Goal: Check status

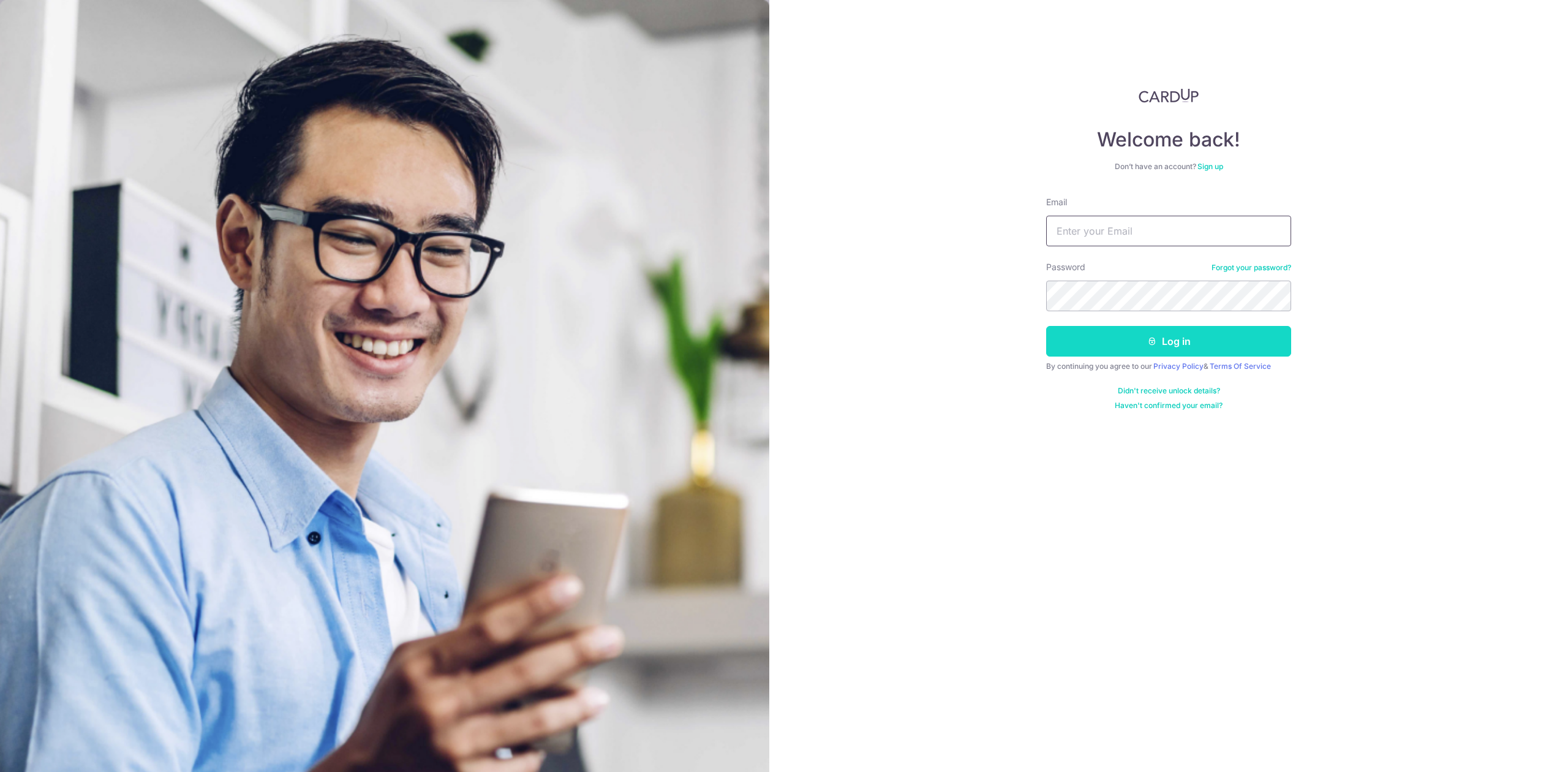
type input "[PERSON_NAME][EMAIL_ADDRESS][DOMAIN_NAME]"
click at [1076, 339] on button "Log in" at bounding box center [1168, 341] width 245 height 31
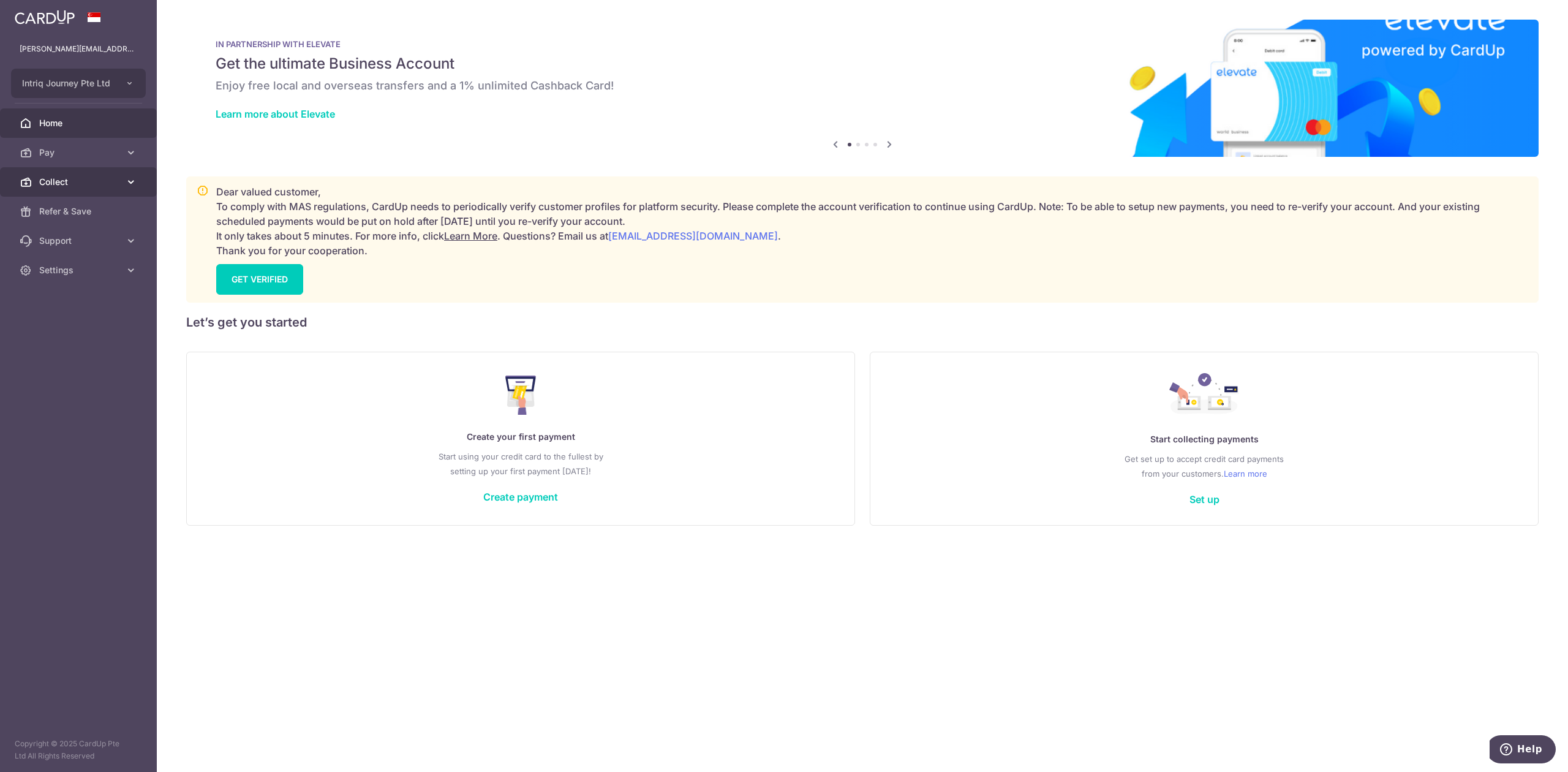
click at [57, 184] on span "Collect" at bounding box center [80, 182] width 81 height 12
click at [57, 207] on span "Dashboard" at bounding box center [80, 211] width 81 height 12
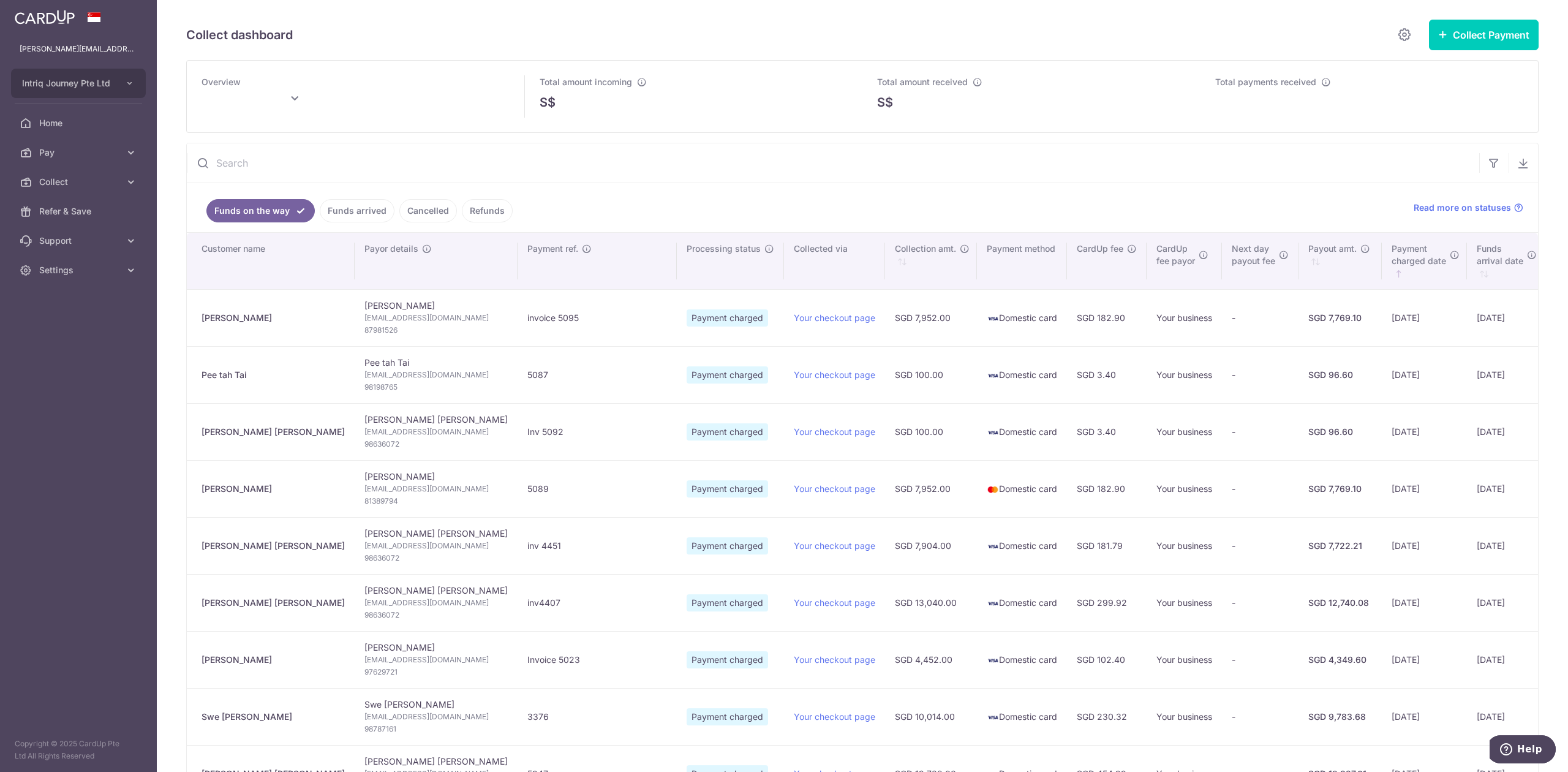
click at [413, 215] on link "Cancelled" at bounding box center [428, 210] width 57 height 23
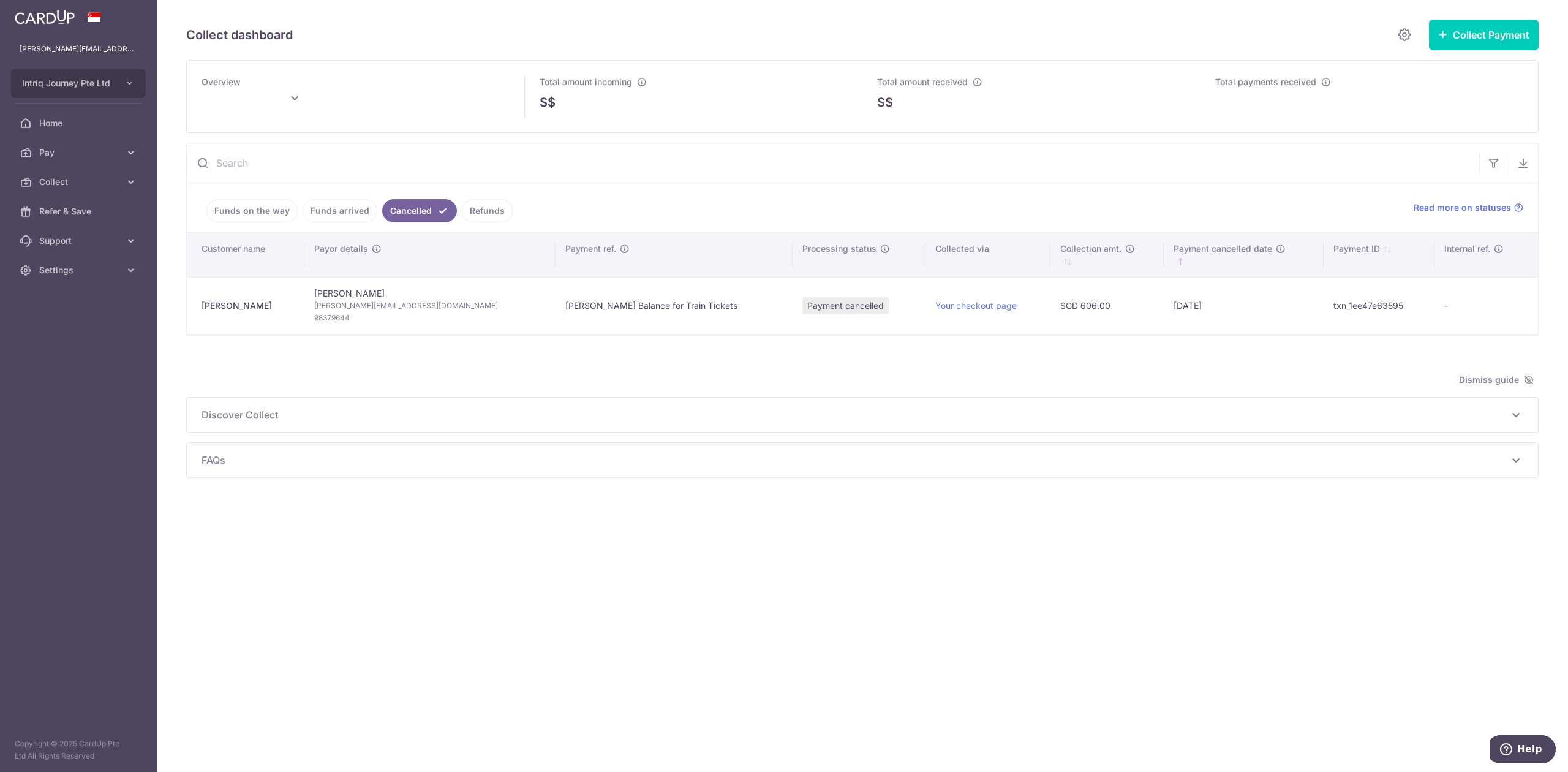
click at [477, 212] on link "Refunds" at bounding box center [487, 210] width 51 height 23
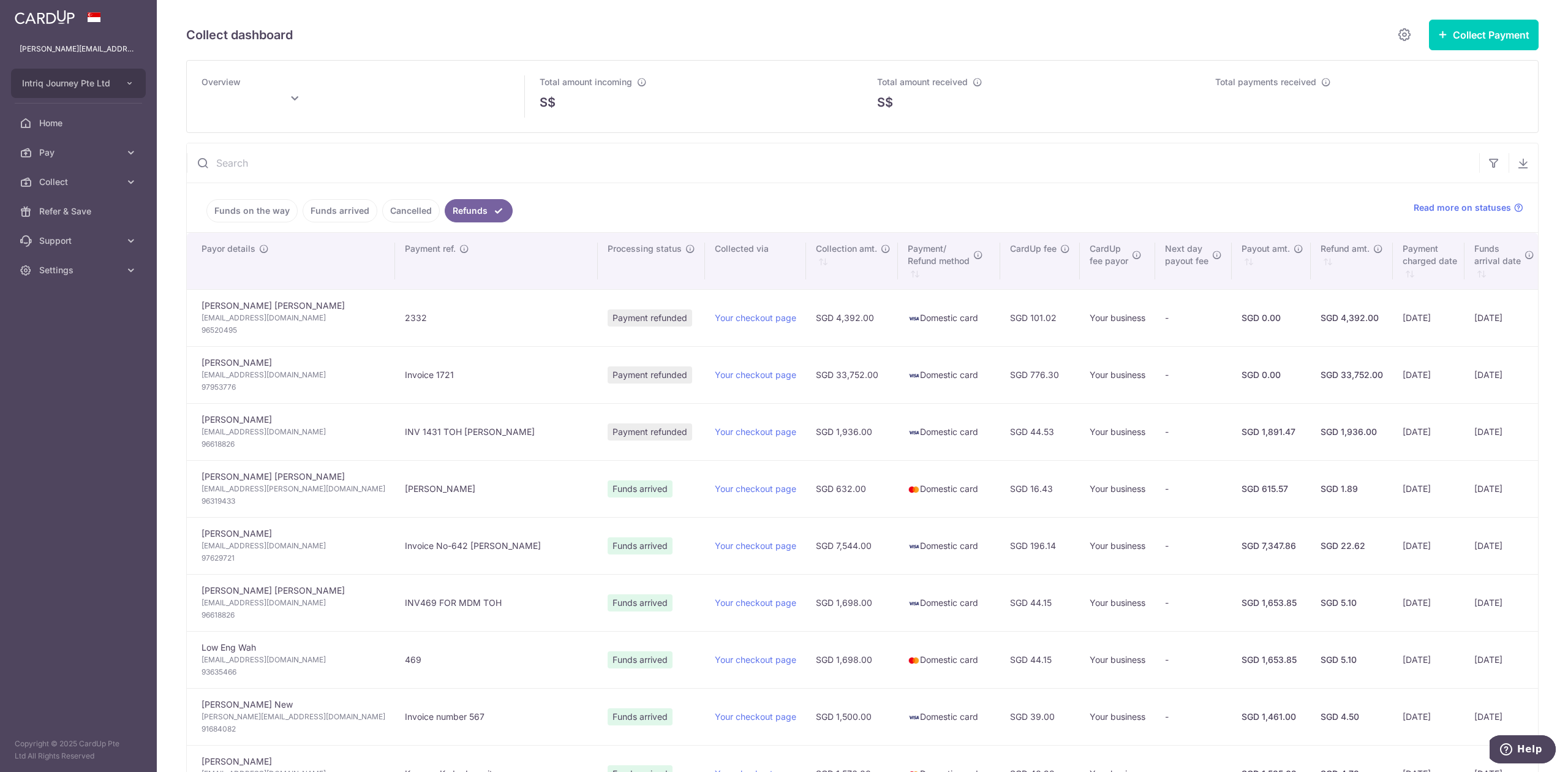
click at [246, 216] on link "Funds on the way" at bounding box center [252, 210] width 91 height 23
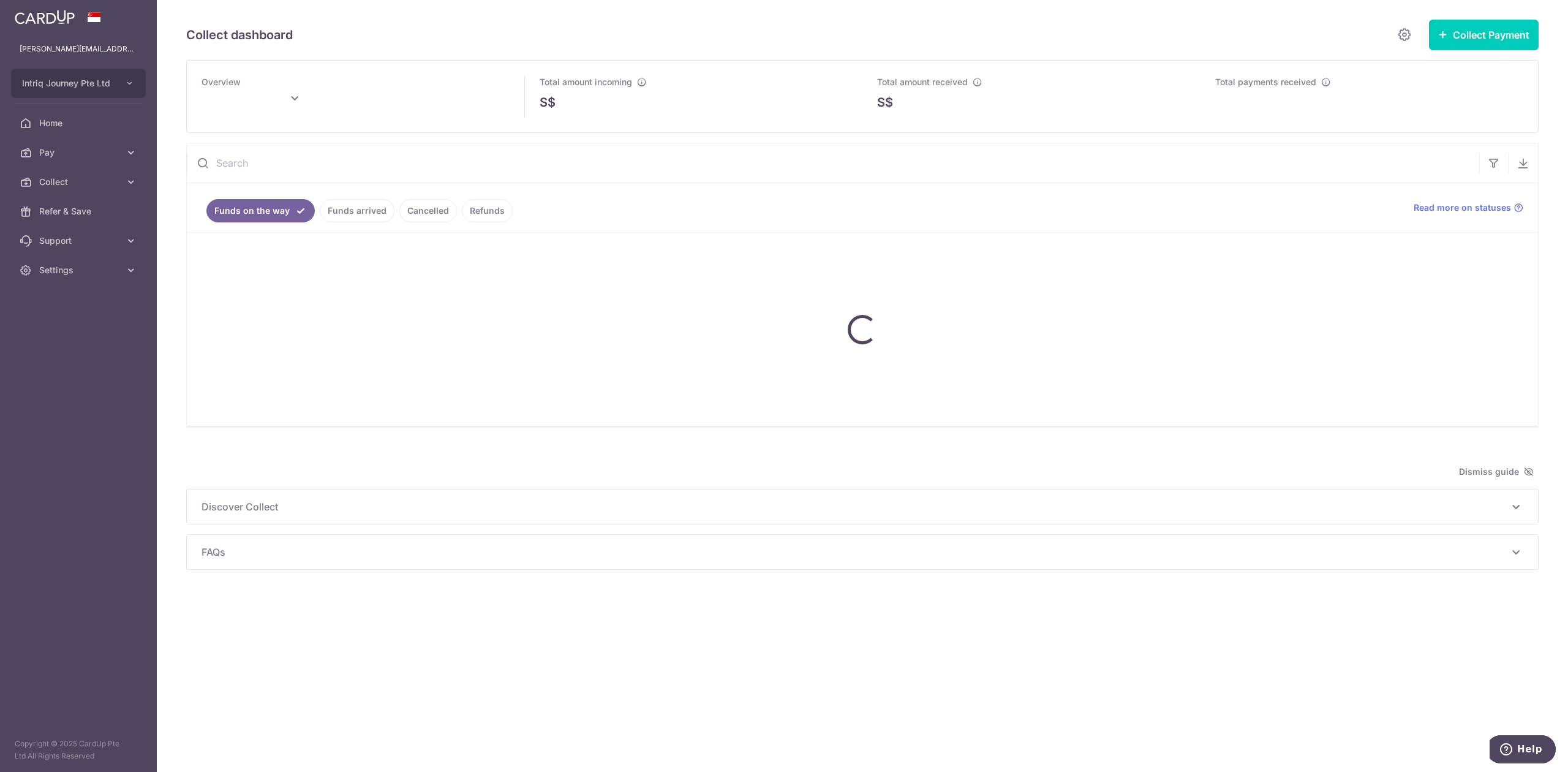
type input "[DATE]"
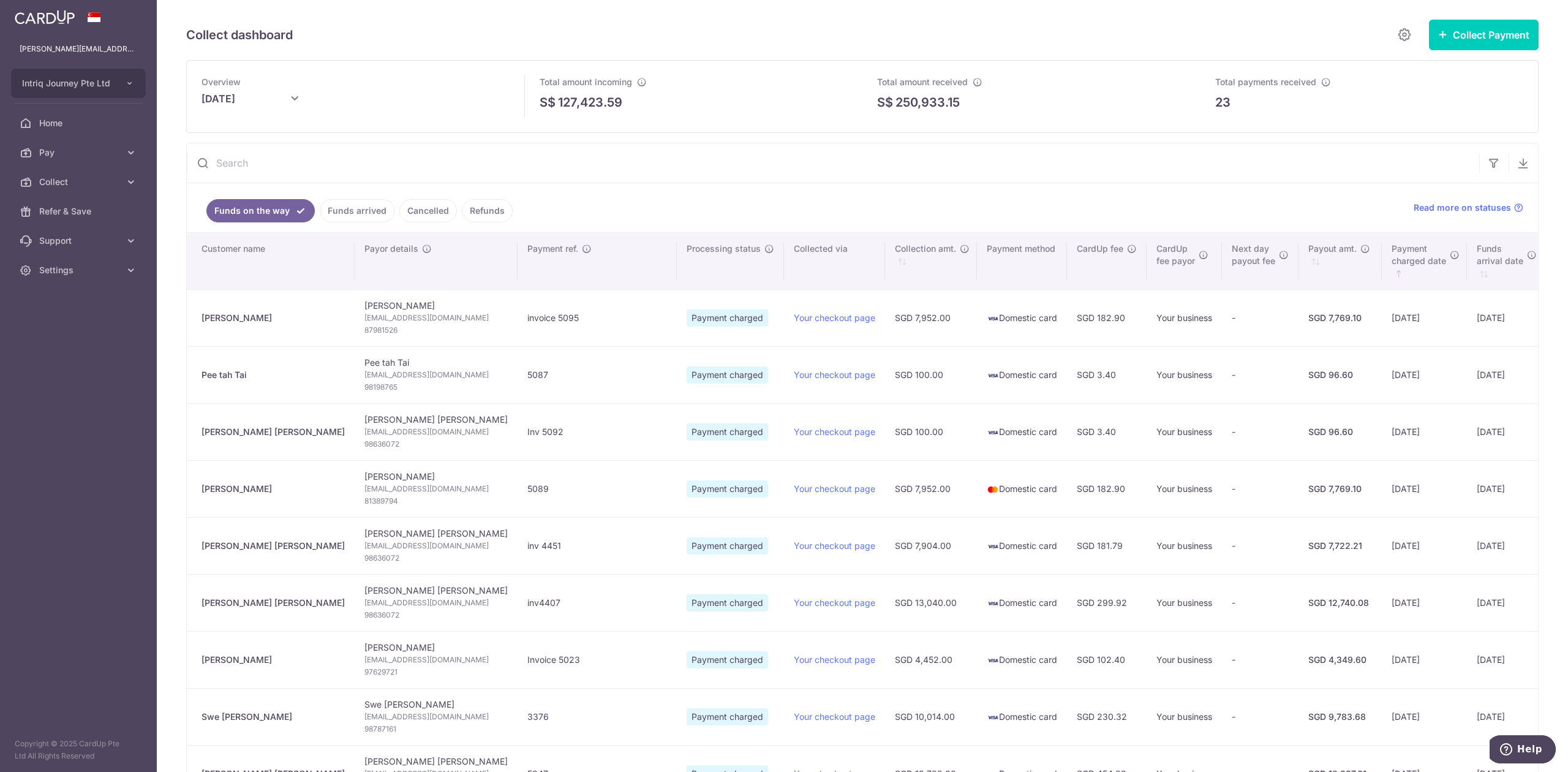
click at [382, 207] on link "Funds arrived" at bounding box center [357, 210] width 75 height 23
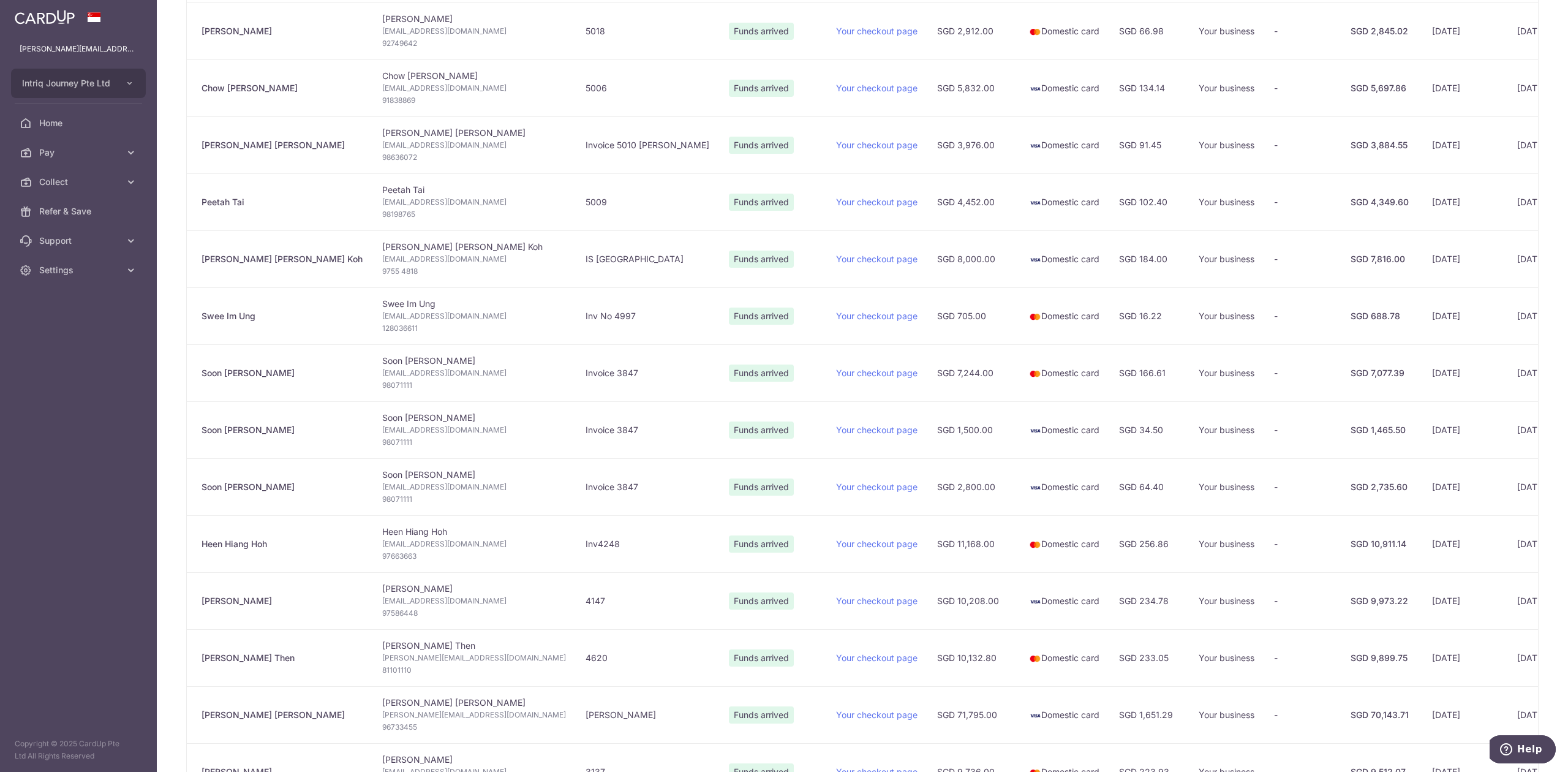
scroll to position [913, 0]
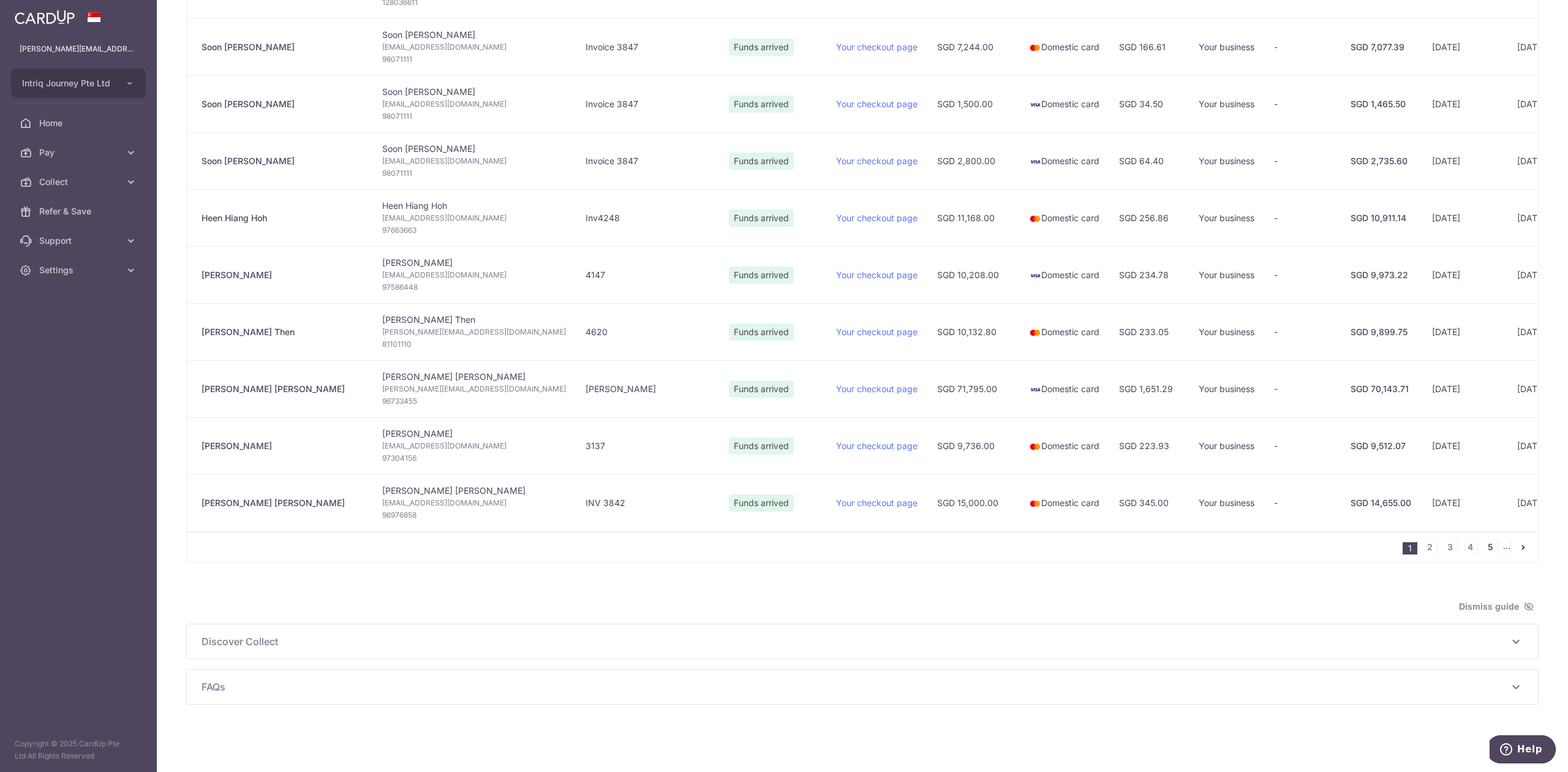
click at [1483, 547] on link "5" at bounding box center [1490, 547] width 14 height 14
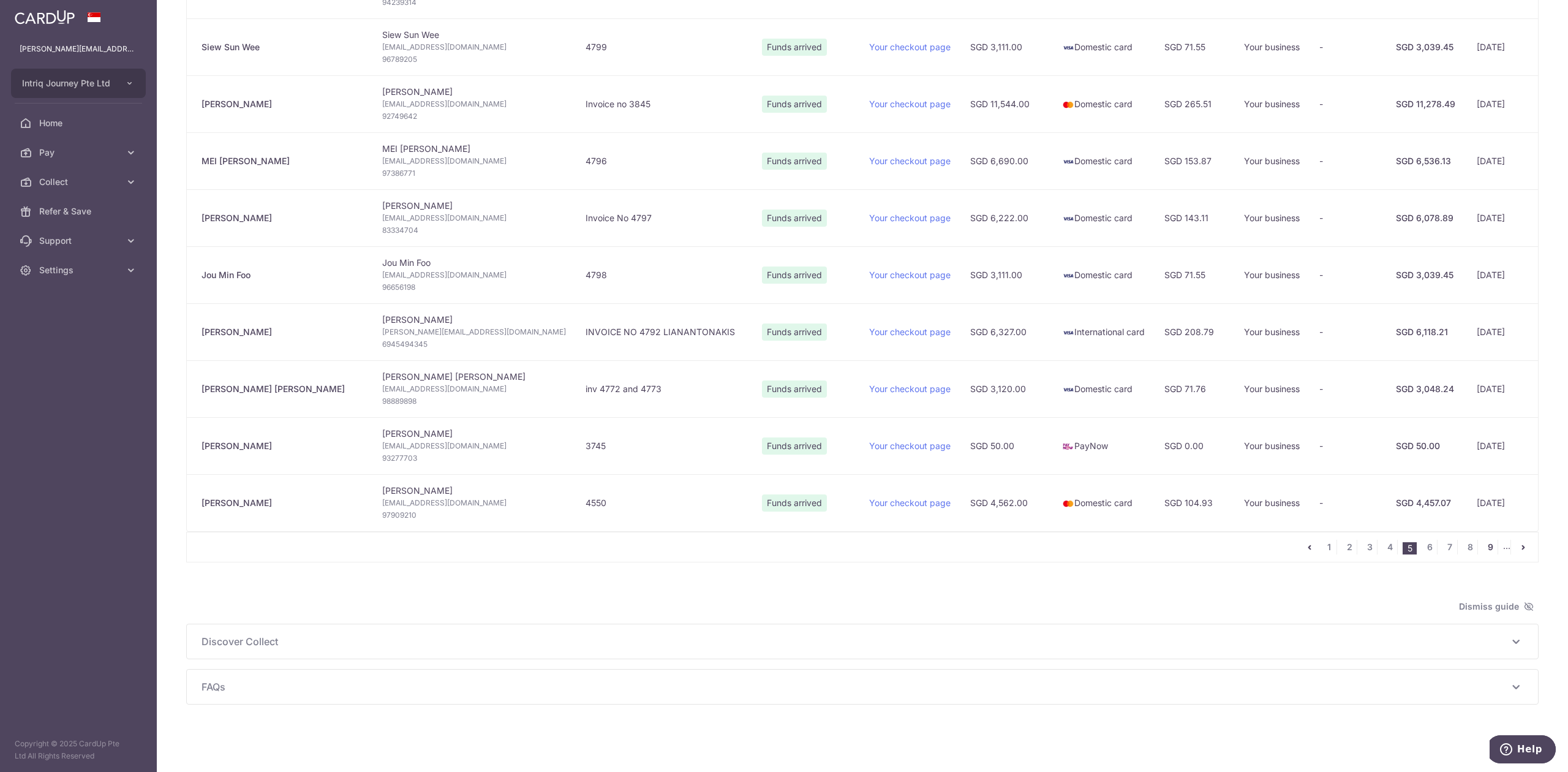
click at [1483, 544] on link "9" at bounding box center [1490, 547] width 14 height 14
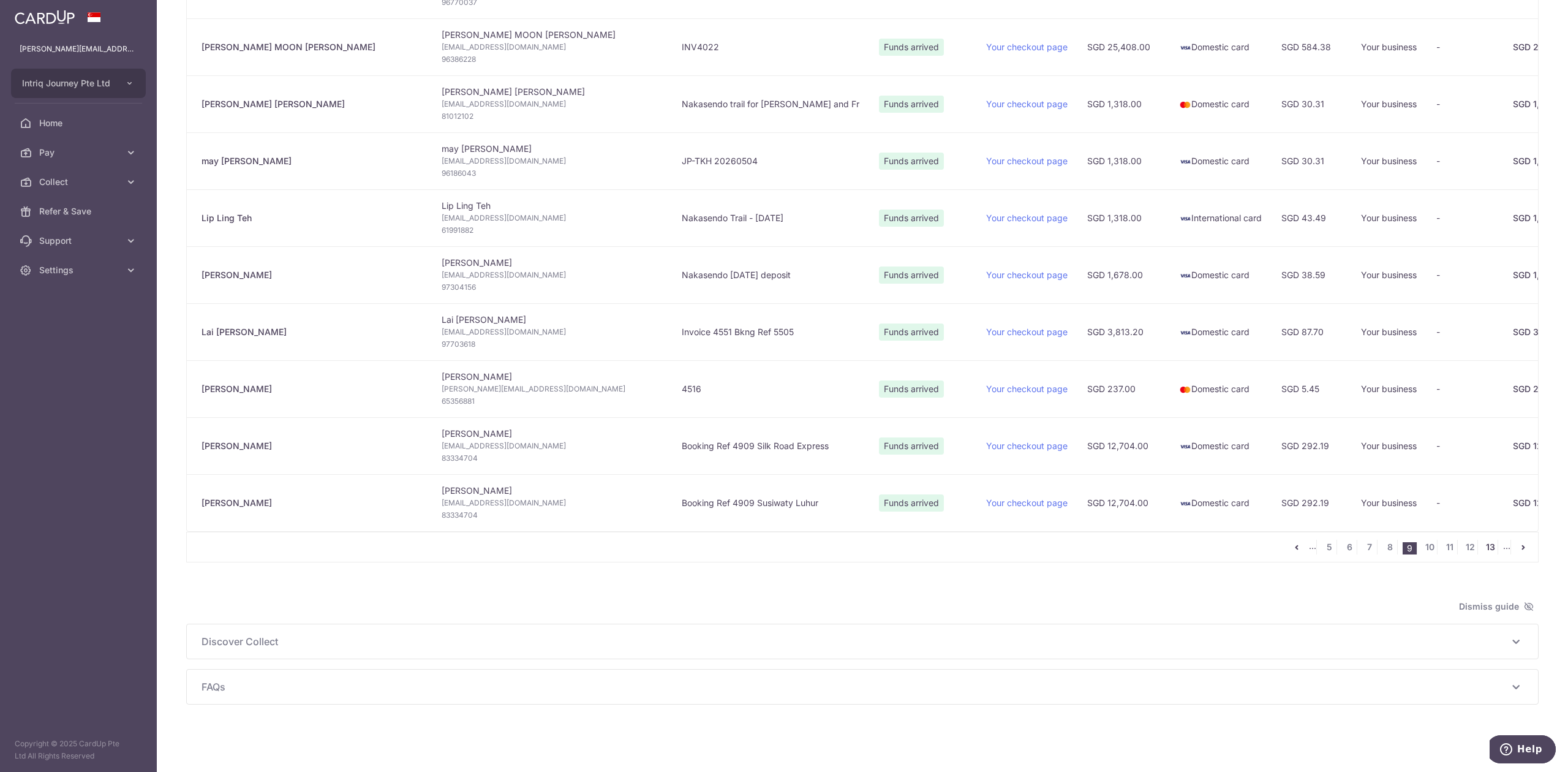
click at [1483, 544] on link "13" at bounding box center [1490, 547] width 14 height 14
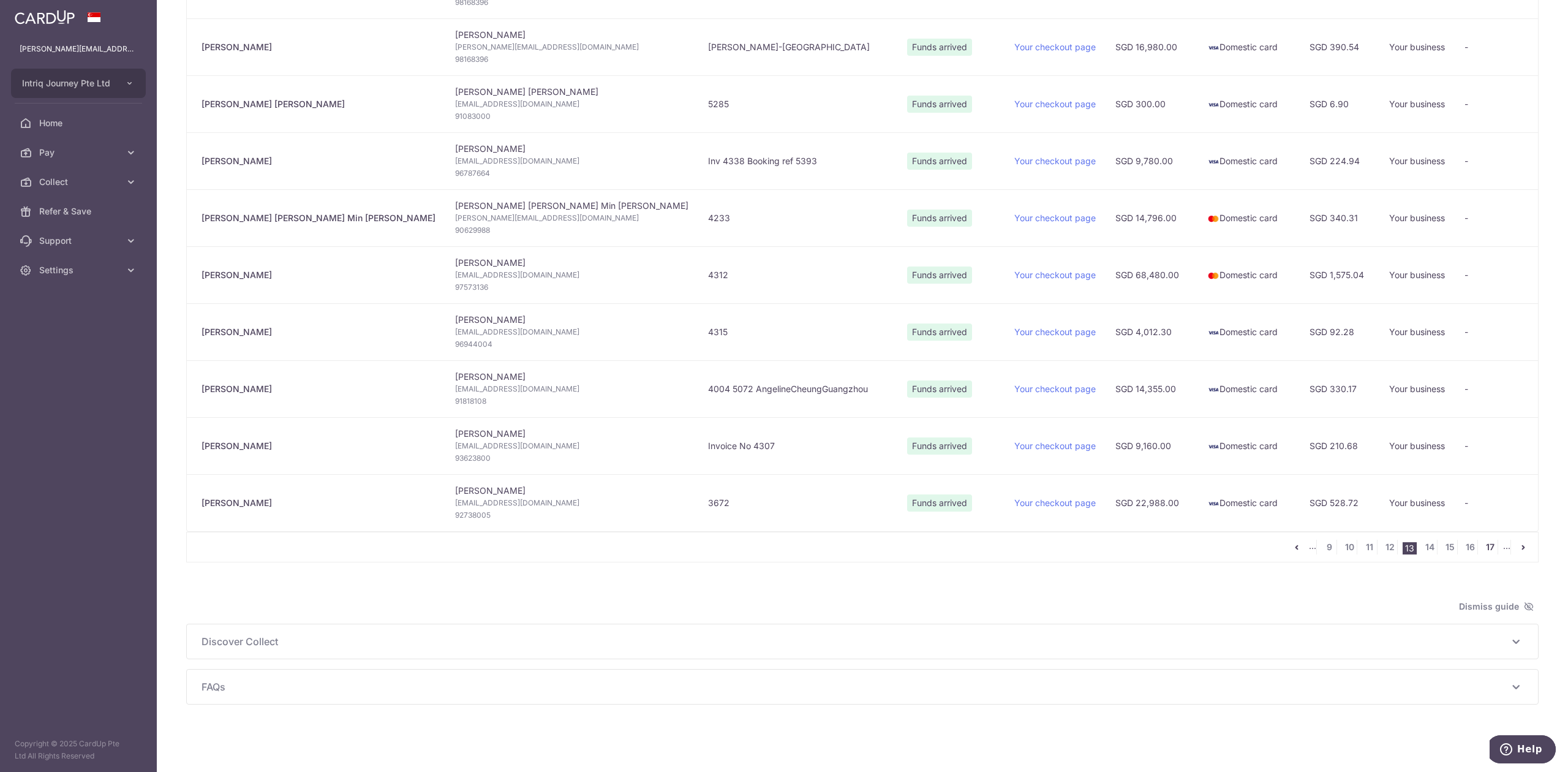
click at [1483, 547] on link "17" at bounding box center [1490, 547] width 14 height 14
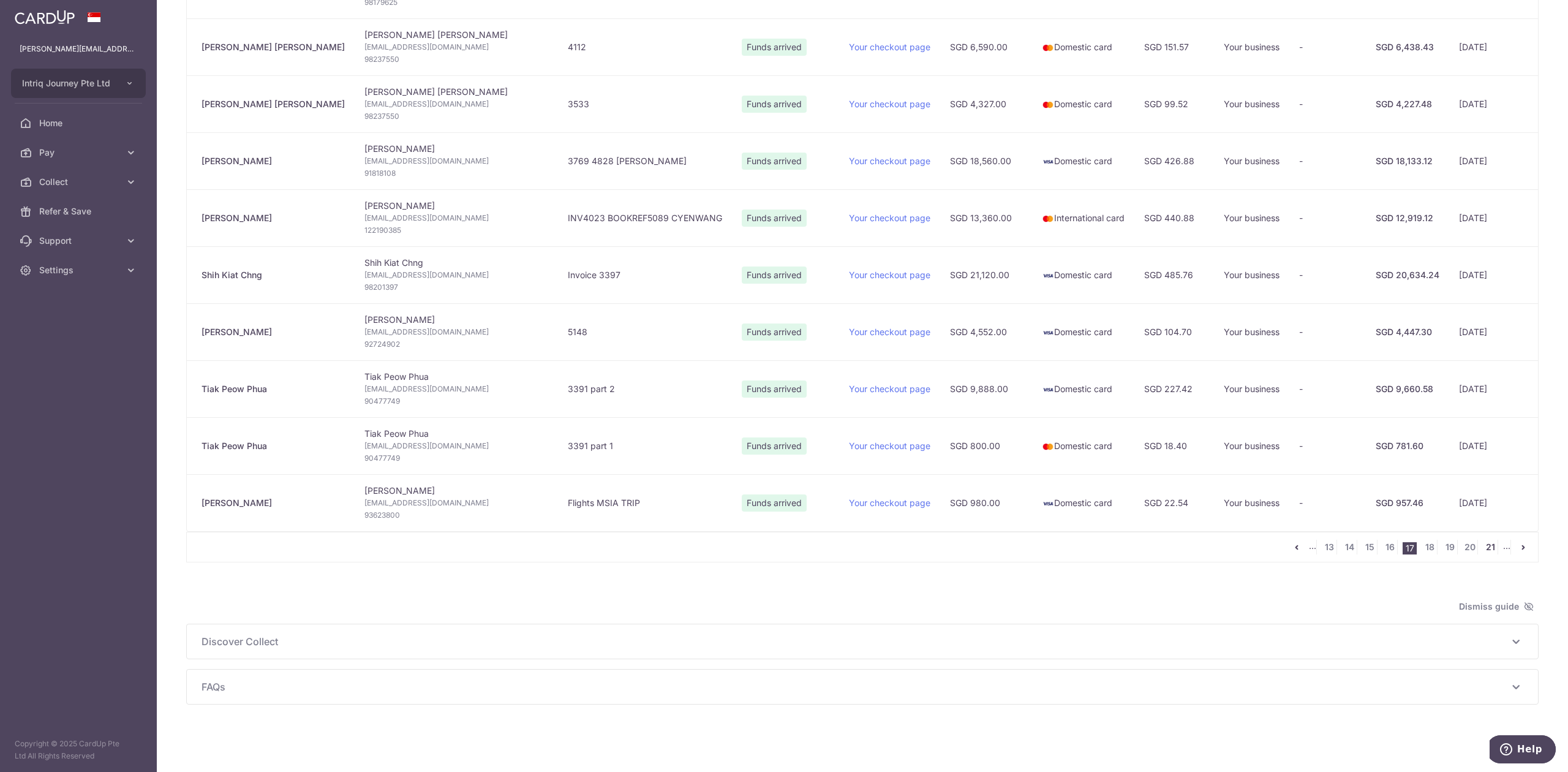
click at [1483, 545] on link "21" at bounding box center [1490, 547] width 14 height 14
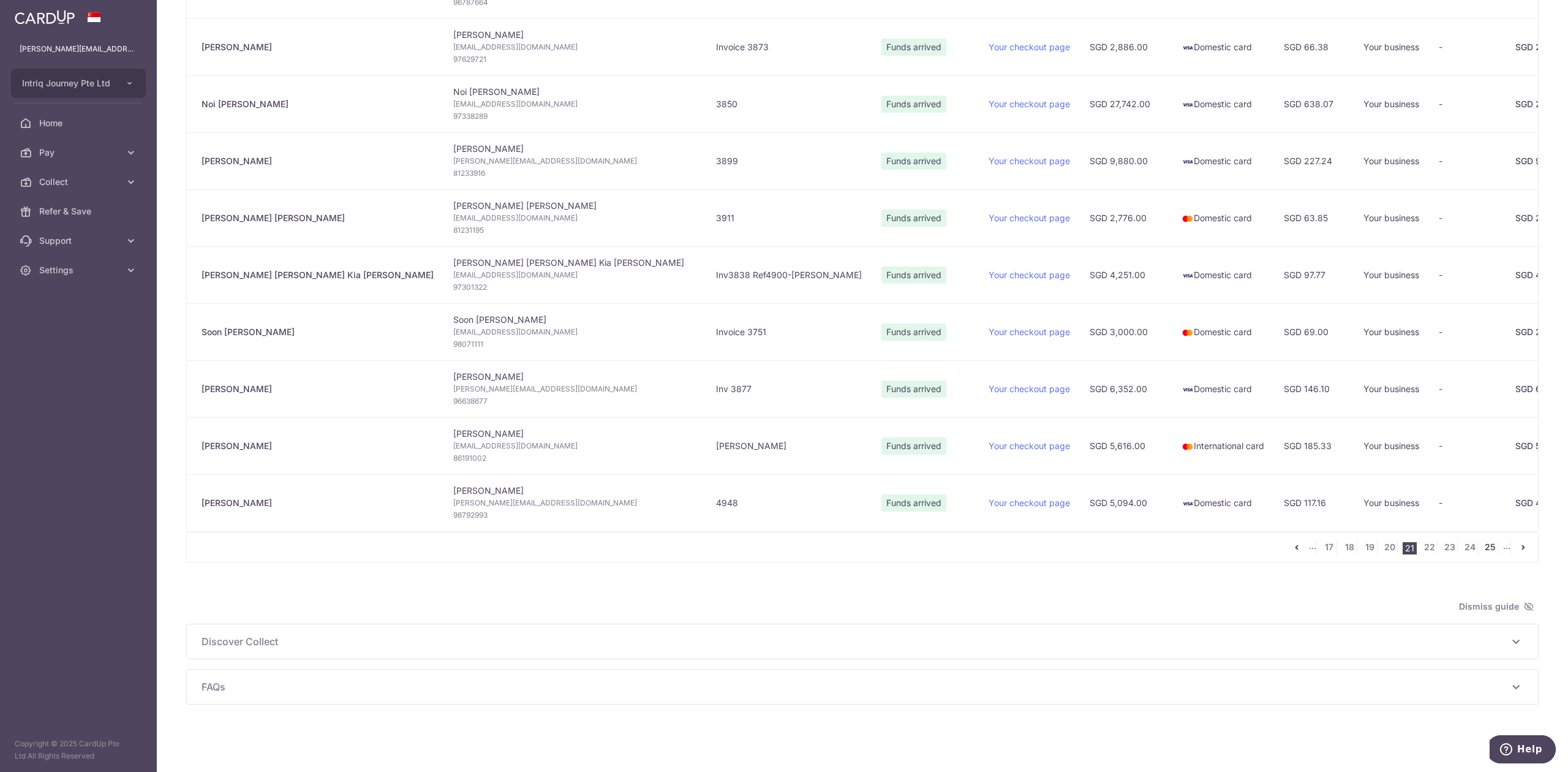
click at [1483, 542] on link "25" at bounding box center [1490, 547] width 14 height 14
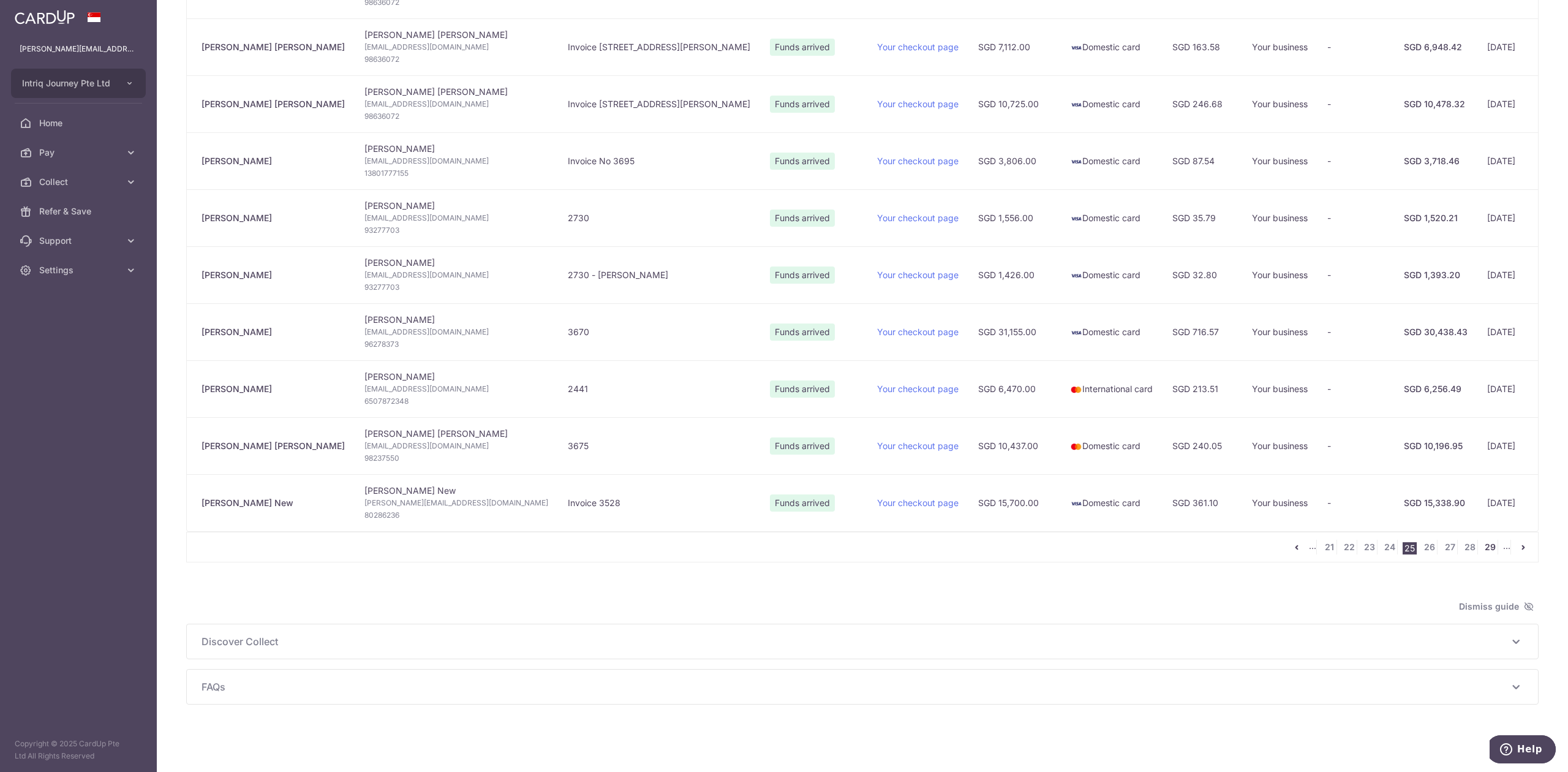
click at [1483, 549] on link "29" at bounding box center [1490, 547] width 14 height 14
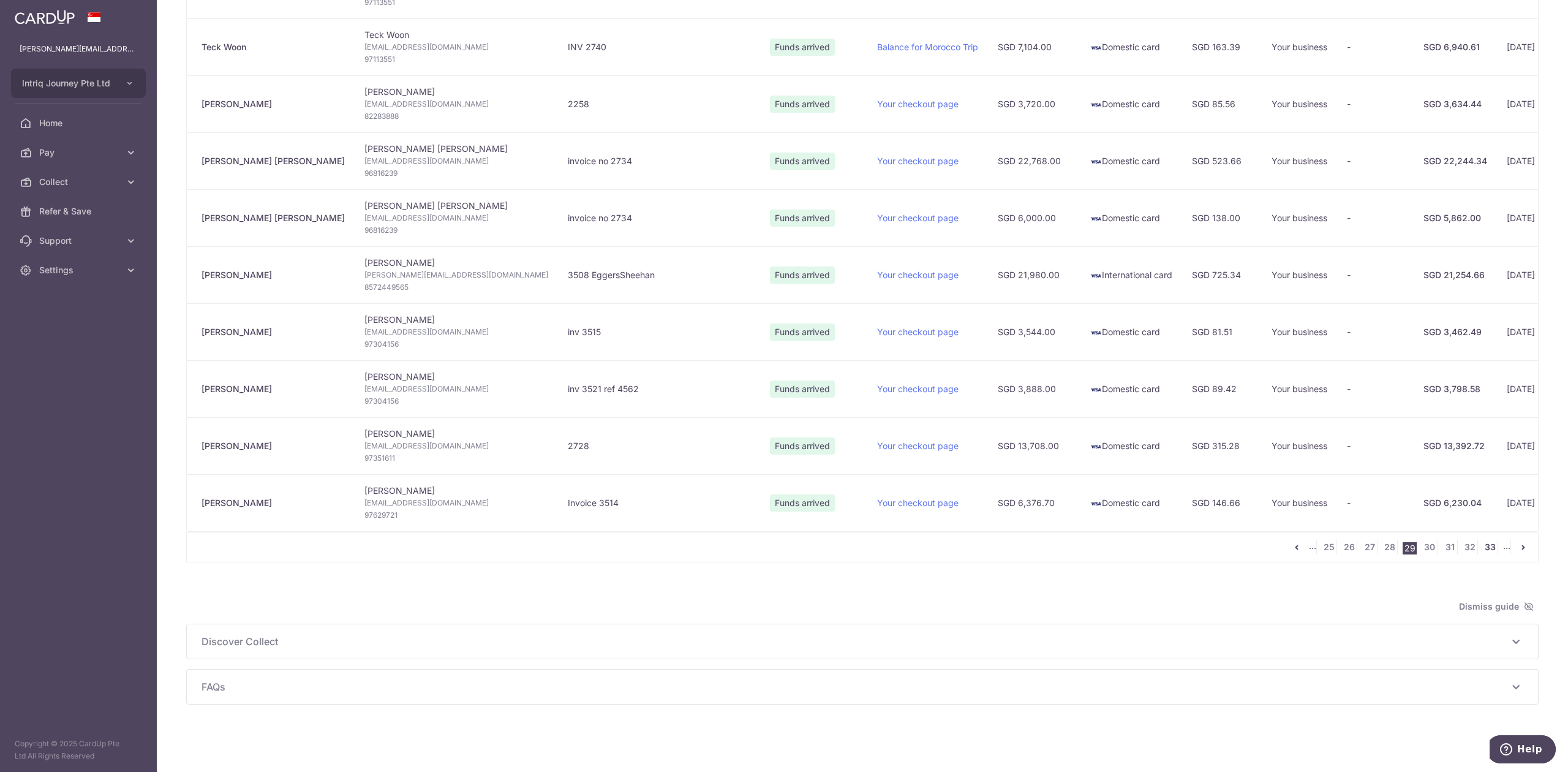
click at [1483, 549] on link "33" at bounding box center [1490, 547] width 14 height 14
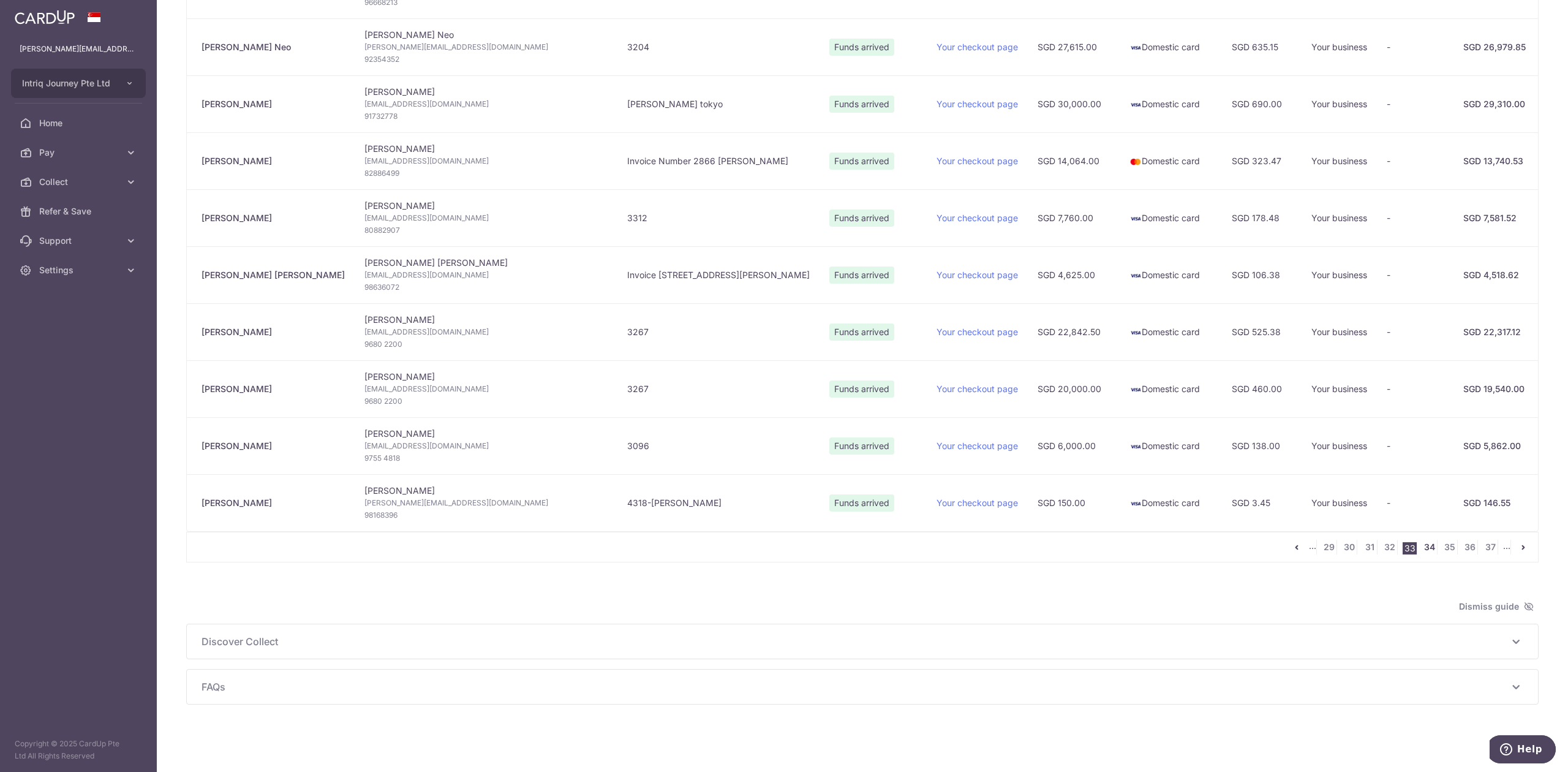
click at [1422, 544] on link "34" at bounding box center [1429, 547] width 14 height 14
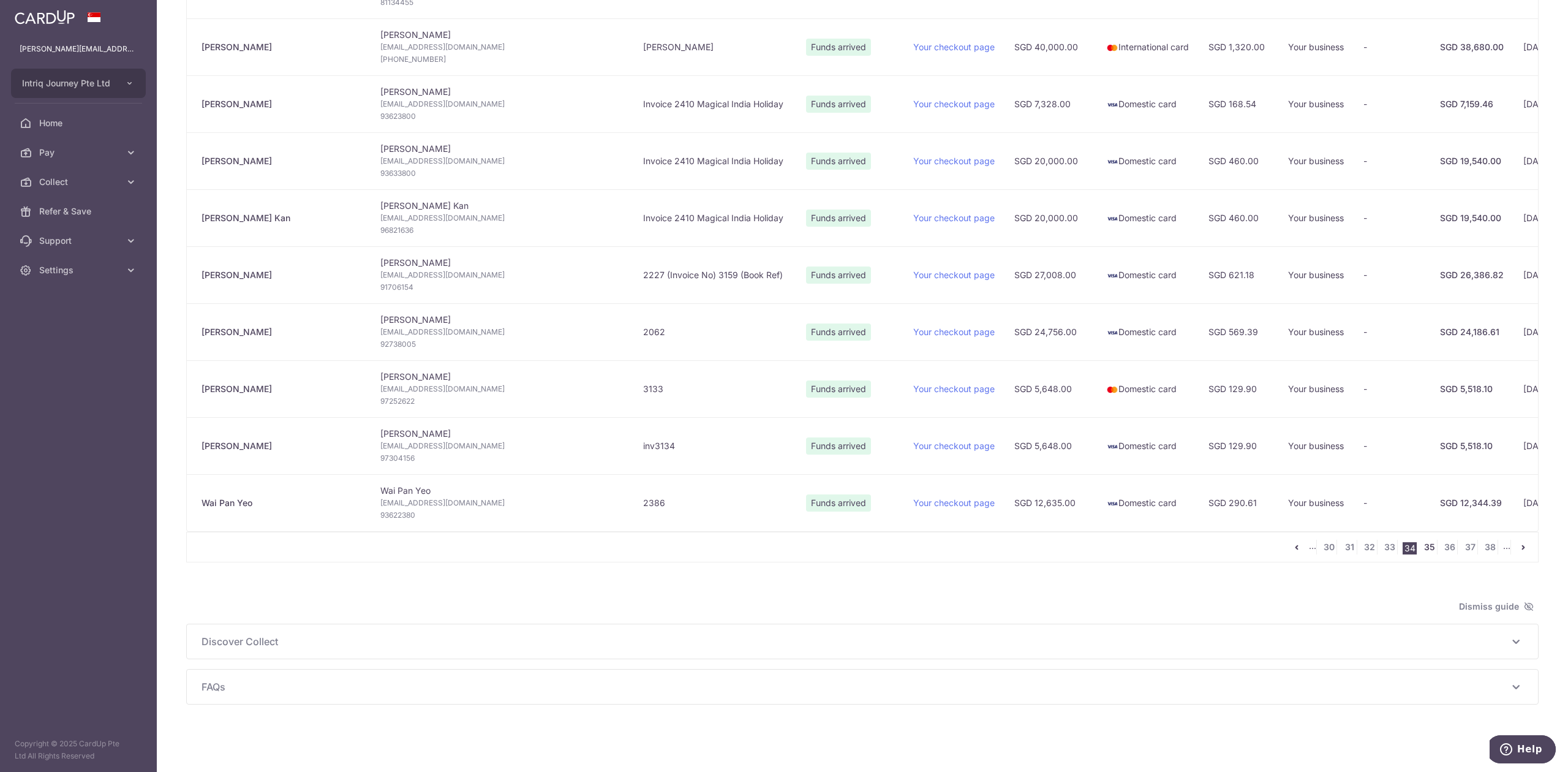
click at [1422, 544] on link "35" at bounding box center [1429, 547] width 14 height 14
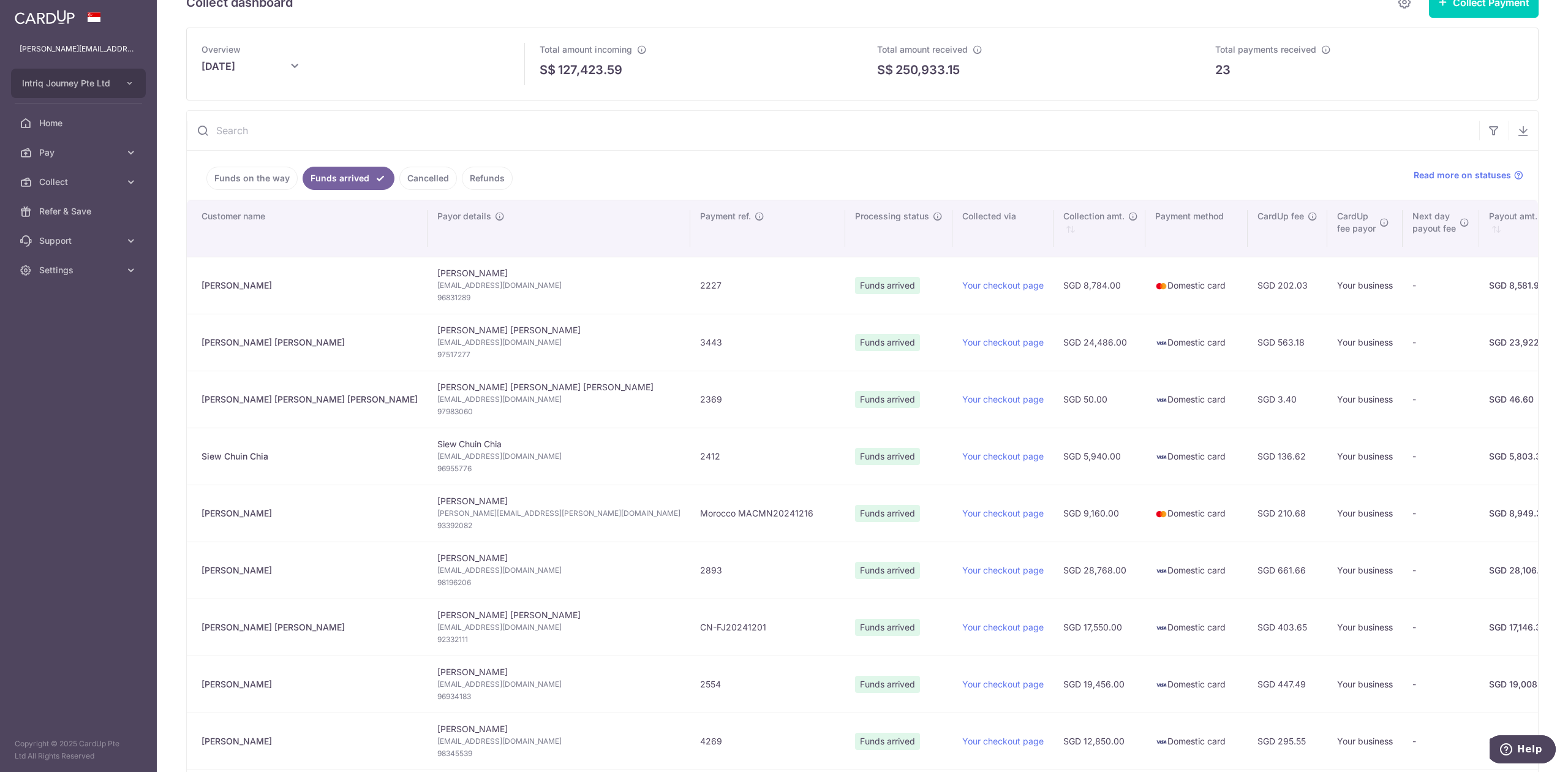
scroll to position [0, 0]
